Goal: Answer question/provide support: Share knowledge or assist other users

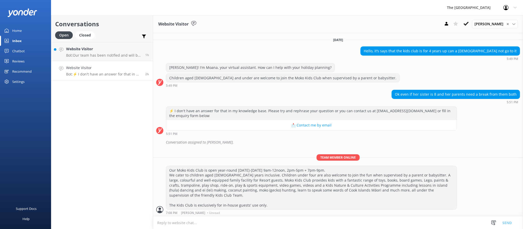
drag, startPoint x: 0, startPoint y: 0, endPoint x: 103, endPoint y: 75, distance: 127.2
click at [103, 75] on p "Bot: ⚡ I don't have an answer for that in my knowledge base. Please try and rep…" at bounding box center [103, 74] width 75 height 5
drag, startPoint x: 252, startPoint y: 209, endPoint x: 161, endPoint y: 178, distance: 96.4
click at [190, 188] on div "Team member online Our Moko Kids Club is open year-round [DATE]-[DATE] 9am-12no…" at bounding box center [338, 186] width 370 height 63
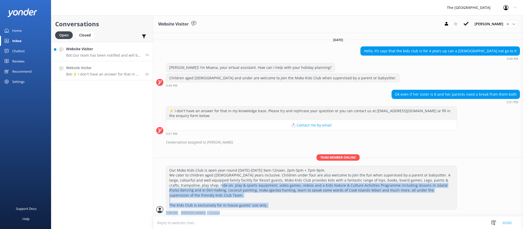
click at [92, 61] on link "Website Visitor Bot: Our team has been notified and will be with you as soon as…" at bounding box center [102, 51] width 102 height 19
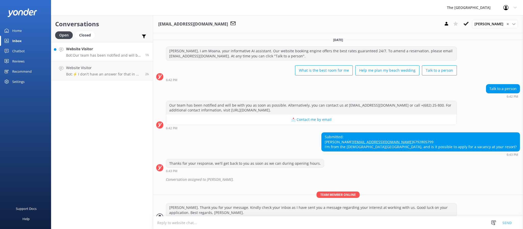
scroll to position [30, 0]
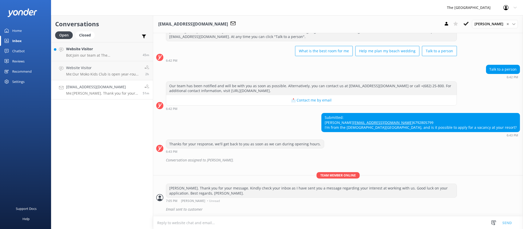
click at [362, 131] on div "Submitted: [PERSON_NAME] [EMAIL_ADDRESS][DOMAIN_NAME] 6792805799 I'm from the […" at bounding box center [338, 125] width 370 height 24
click at [114, 143] on div "Conversations Open Closed Important Assigned to me Unassigned Website Visitor B…" at bounding box center [102, 122] width 102 height 214
click at [118, 172] on div "Conversations Open Closed Important Assigned to me Unassigned Website Visitor B…" at bounding box center [102, 122] width 102 height 214
click at [111, 105] on div "Conversations Open Closed Important Assigned to me Unassigned Website Visitor B…" at bounding box center [102, 122] width 102 height 214
click at [108, 79] on link "Website Visitor Me: Our Moko Kids Club is open year-round [DATE]-[DATE] 9am-12n…" at bounding box center [102, 70] width 102 height 19
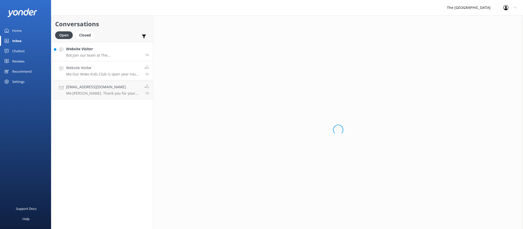
click at [108, 57] on p "Bot: Join our team at The [GEOGRAPHIC_DATA] and our sister resorts. To apply, p…" at bounding box center [103, 55] width 75 height 5
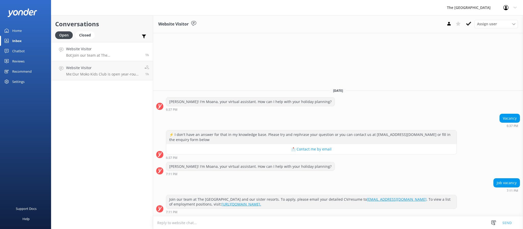
click at [103, 45] on link "Website Visitor Bot: Join our team at The [GEOGRAPHIC_DATA] and our sister reso…" at bounding box center [102, 51] width 102 height 19
drag, startPoint x: 106, startPoint y: 70, endPoint x: 90, endPoint y: 45, distance: 28.9
click at [105, 70] on h4 "Website Visitor" at bounding box center [103, 68] width 75 height 6
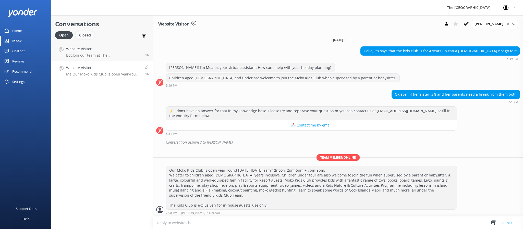
click at [86, 39] on div "Closed" at bounding box center [84, 35] width 19 height 8
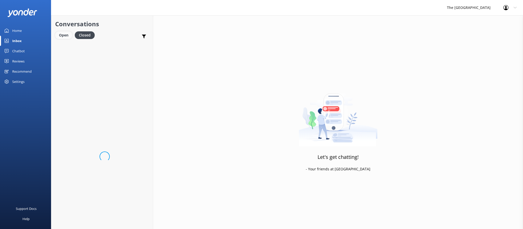
click at [64, 35] on div "Open" at bounding box center [63, 35] width 17 height 8
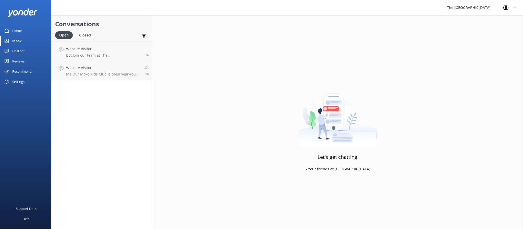
click at [86, 32] on div "Closed" at bounding box center [84, 35] width 19 height 8
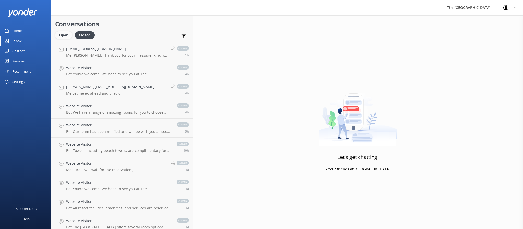
click at [69, 36] on div "Open" at bounding box center [63, 35] width 17 height 8
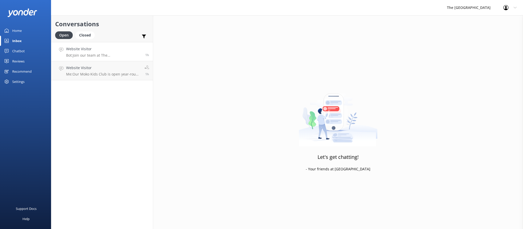
drag, startPoint x: 106, startPoint y: 72, endPoint x: 102, endPoint y: 51, distance: 21.4
click at [106, 71] on div "Website Visitor Me: Our Moko Kids Club is open year-round [DATE]-[DATE] 9am-12n…" at bounding box center [103, 70] width 75 height 11
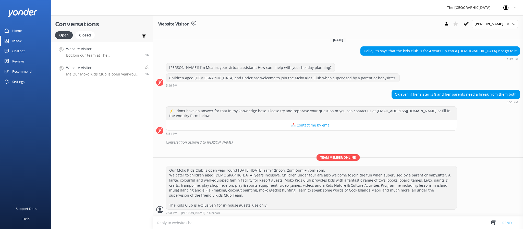
click at [102, 50] on h4 "Website Visitor" at bounding box center [103, 49] width 75 height 6
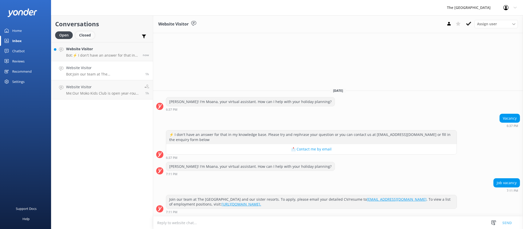
click at [84, 34] on div "Closed" at bounding box center [84, 35] width 19 height 8
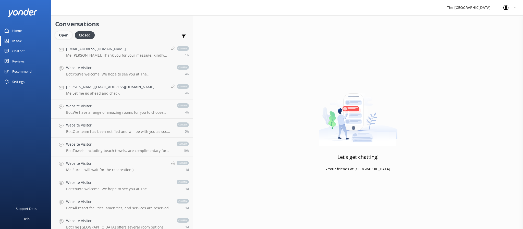
click at [62, 34] on div "Open" at bounding box center [63, 35] width 17 height 8
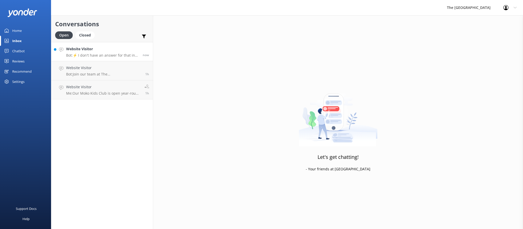
click at [78, 54] on p "Bot: ⚡ I don't have an answer for that in my knowledge base. Please try and rep…" at bounding box center [102, 55] width 73 height 5
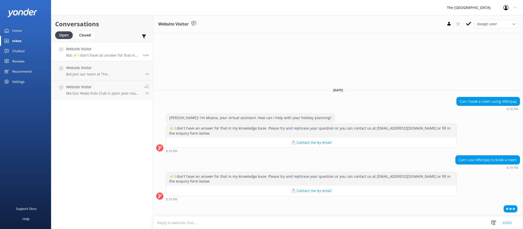
click at [318, 87] on div "[DATE]" at bounding box center [338, 90] width 370 height 6
click at [334, 89] on span "[DATE]" at bounding box center [338, 90] width 16 height 4
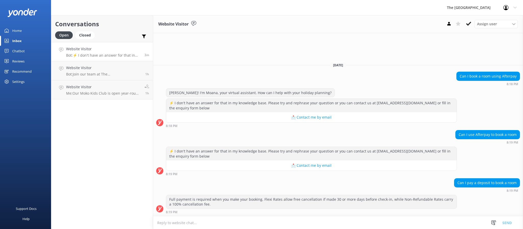
click at [309, 179] on div "Can I pay a deposit to book a room 8:19 PM" at bounding box center [338, 186] width 370 height 14
drag, startPoint x: 347, startPoint y: 203, endPoint x: 257, endPoint y: 189, distance: 91.4
click at [257, 191] on div "[DATE] Can I book a room using Afterpay 8:18 PM Kia Orana! I'm Moana, your virt…" at bounding box center [338, 137] width 370 height 158
click at [256, 184] on div "Can I pay a deposit to book a room 8:19 PM" at bounding box center [338, 186] width 370 height 14
click at [256, 183] on div "Can I pay a deposit to book a room 8:19 PM" at bounding box center [338, 186] width 370 height 14
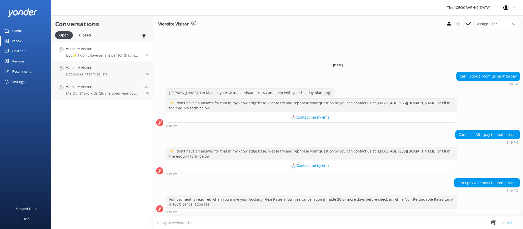
drag, startPoint x: 225, startPoint y: 208, endPoint x: 202, endPoint y: 187, distance: 30.9
click at [205, 192] on div "[DATE] Can I book a room using Afterpay 8:18 PM Kia Orana! I'm Moana, your virt…" at bounding box center [338, 137] width 370 height 158
click at [206, 186] on div "Can I pay a deposit to book a room 8:19 PM" at bounding box center [338, 186] width 370 height 14
click at [99, 48] on h4 "Website Visitor" at bounding box center [103, 49] width 75 height 6
click at [106, 72] on p "Bot: Join our team at The [GEOGRAPHIC_DATA] and our sister resorts. To apply, p…" at bounding box center [103, 74] width 75 height 5
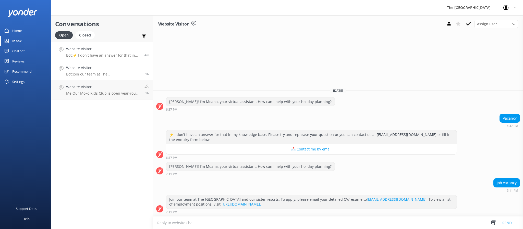
click at [100, 48] on h4 "Website Visitor" at bounding box center [103, 49] width 75 height 6
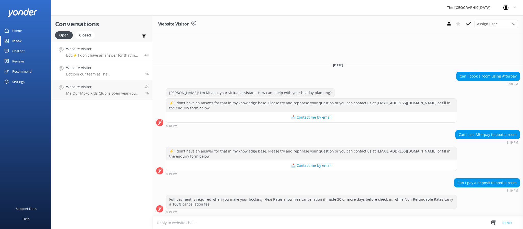
click at [110, 79] on link "Website Visitor Bot: Join our team at The [GEOGRAPHIC_DATA] and our sister reso…" at bounding box center [102, 70] width 102 height 19
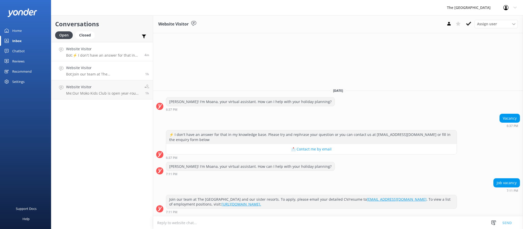
click at [108, 53] on div "Website Visitor Bot: ⚡ I don't have an answer for that in my knowledge base. Pl…" at bounding box center [103, 51] width 75 height 11
